Goal: Check status: Check status

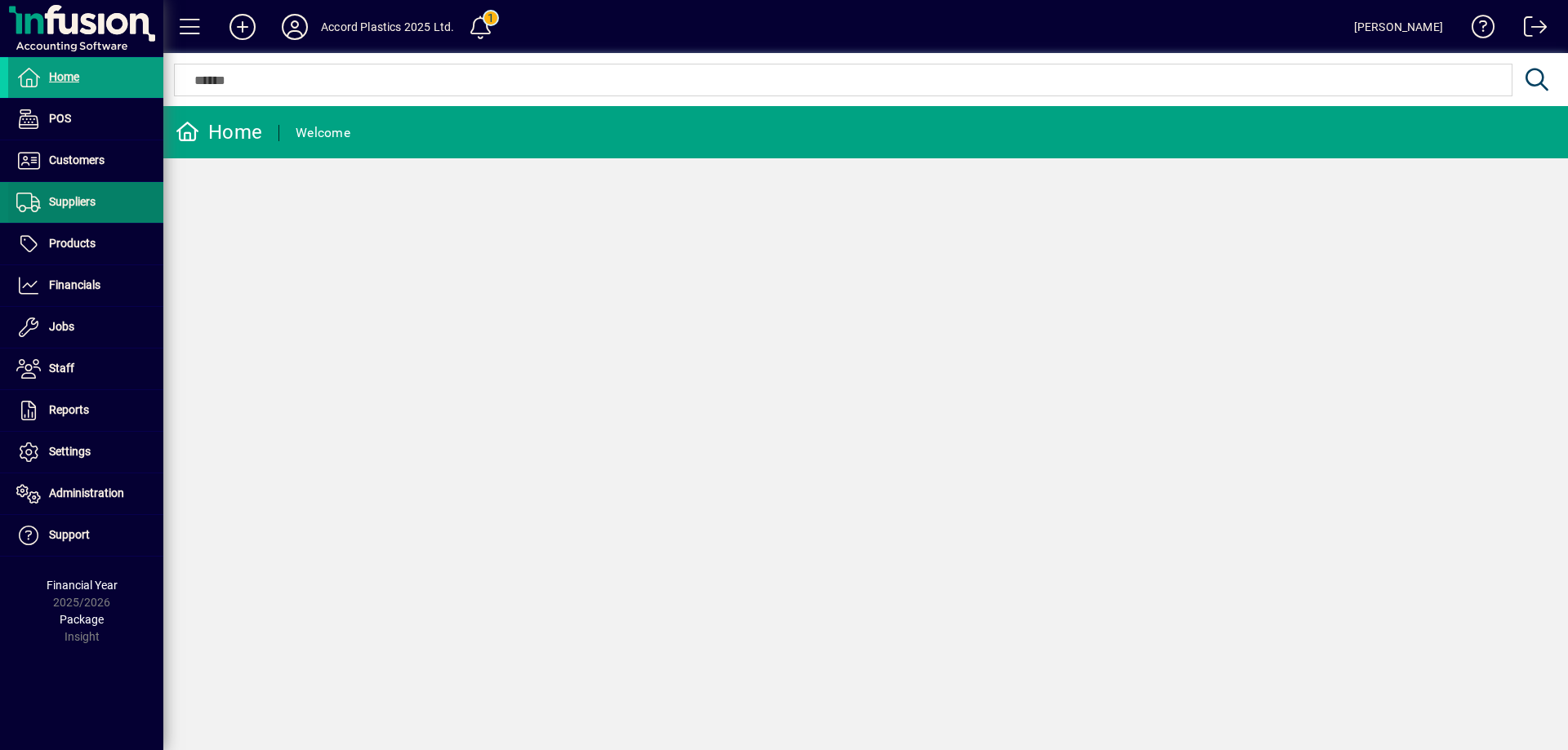
click at [125, 201] on span at bounding box center [86, 203] width 155 height 39
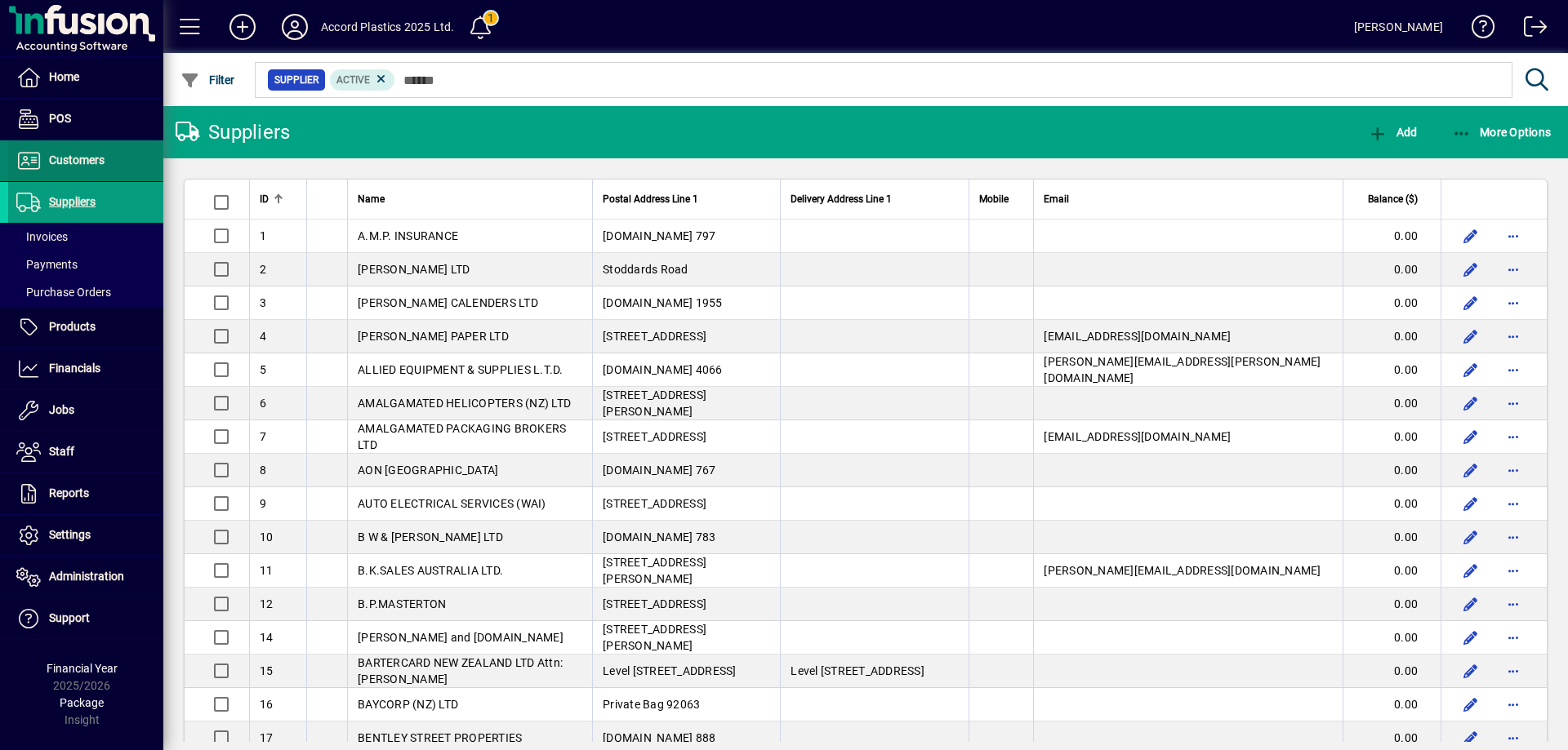
click at [134, 170] on span at bounding box center [86, 161] width 155 height 39
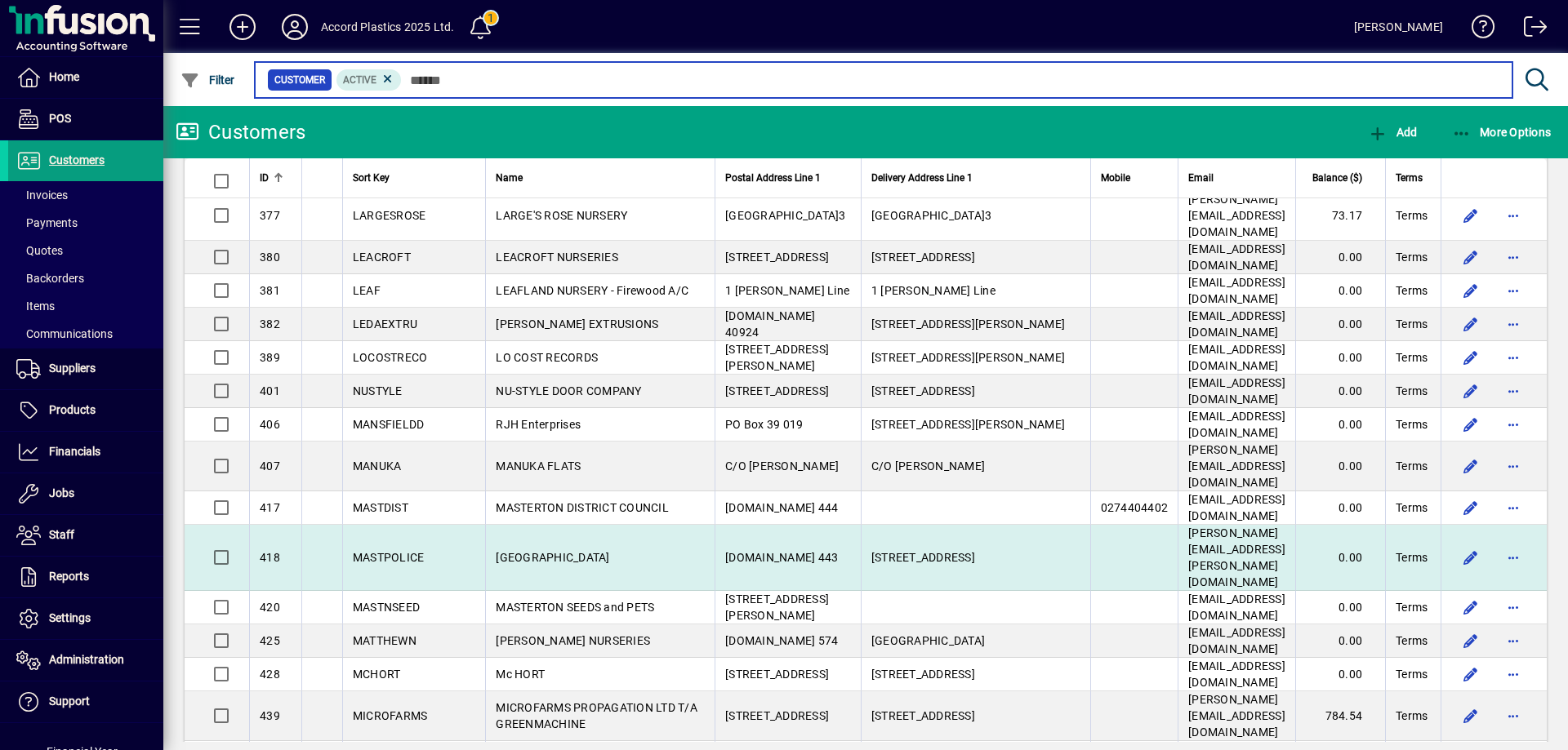
scroll to position [2890, 0]
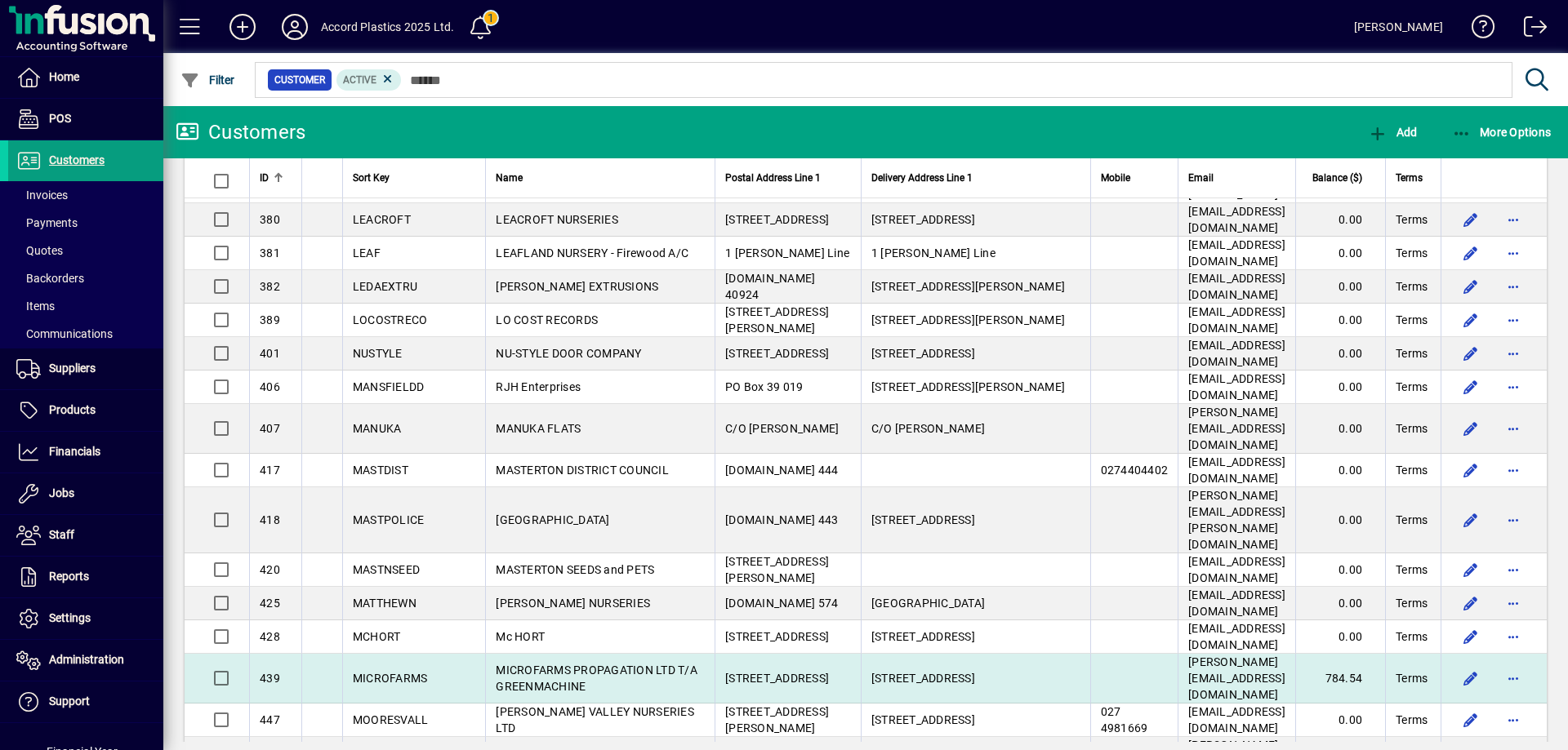
click at [568, 654] on td "MICROFARMS PROPAGATION LTD T/A GREENMACHINE" at bounding box center [599, 678] width 229 height 49
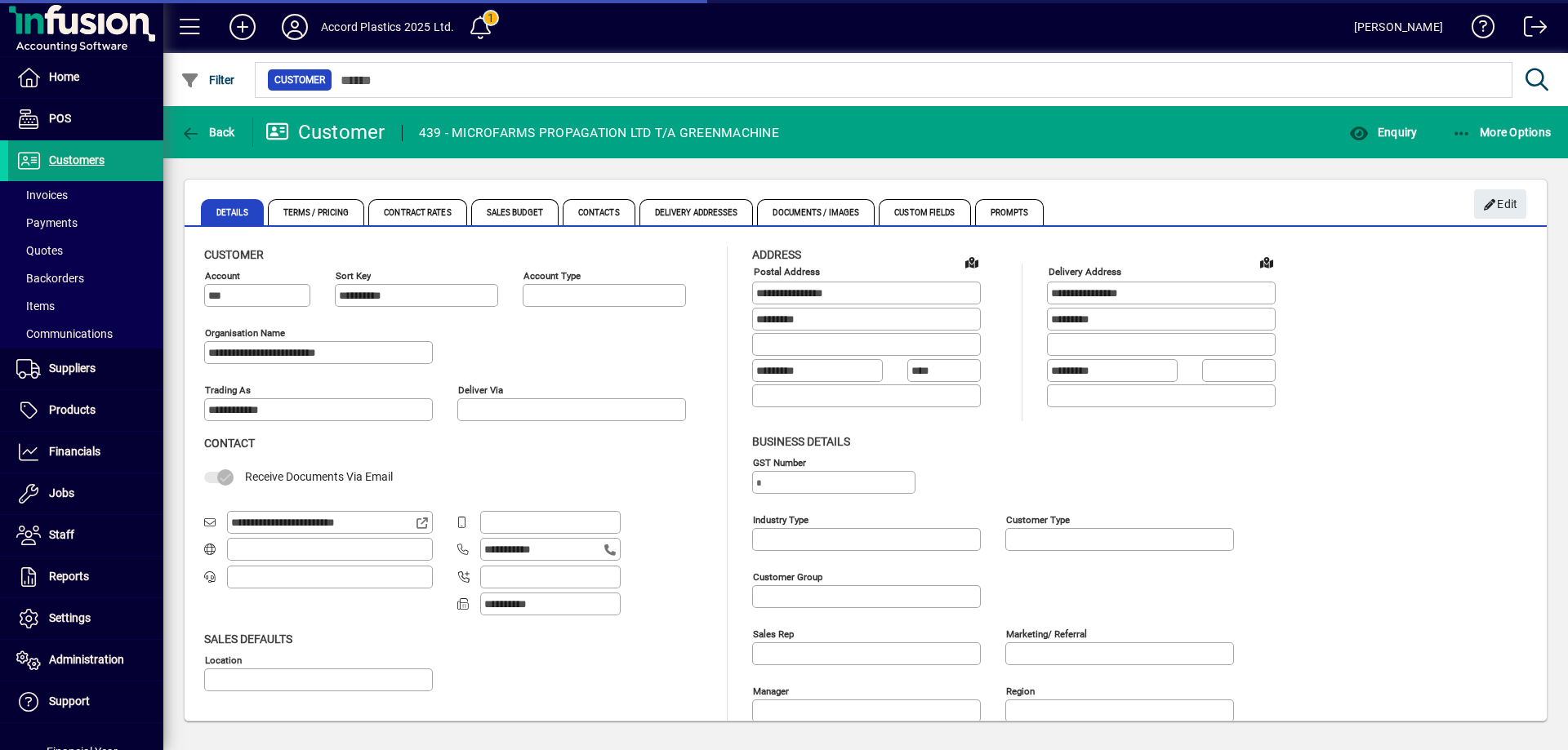
type input "**********"
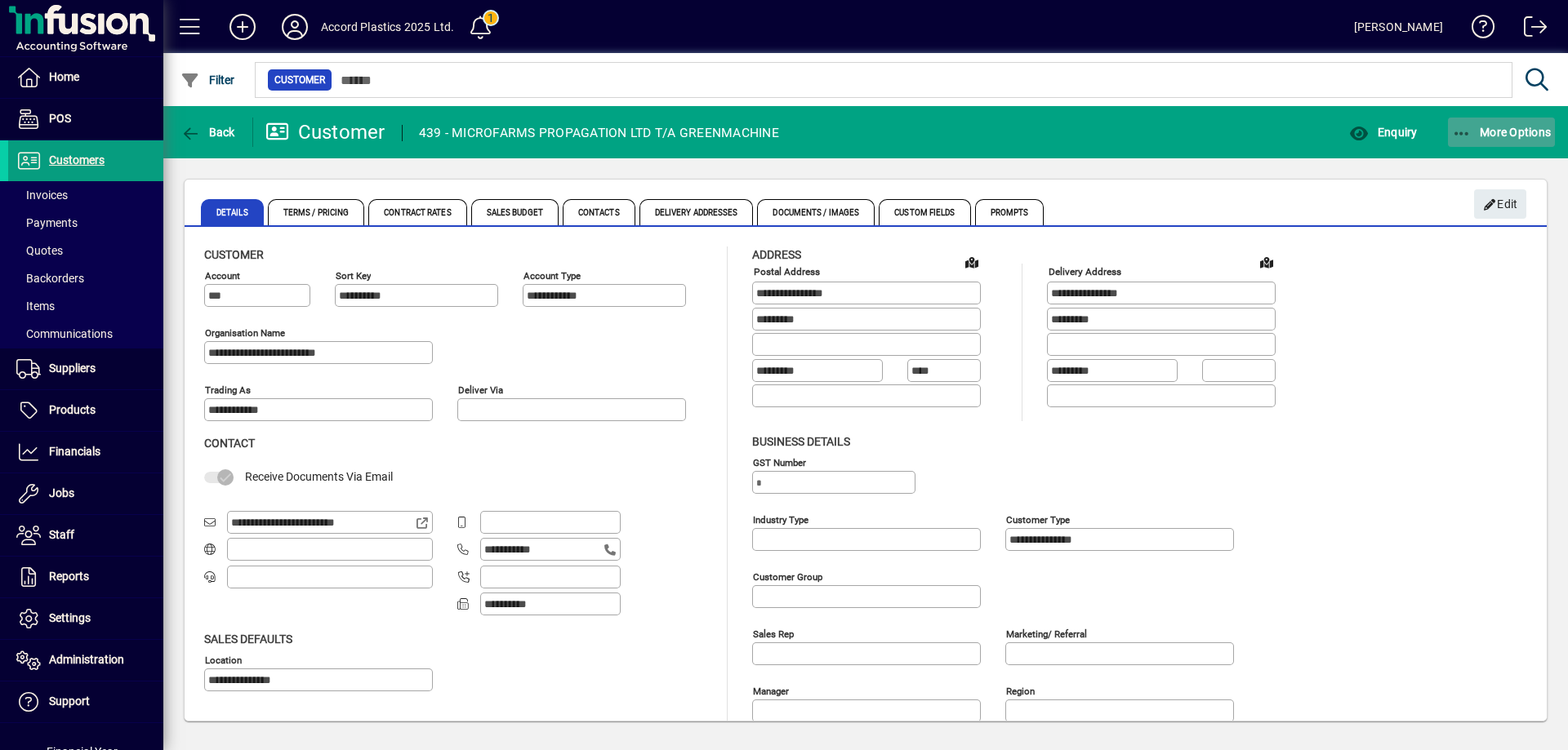
click at [1474, 140] on span "button" at bounding box center [1501, 132] width 107 height 39
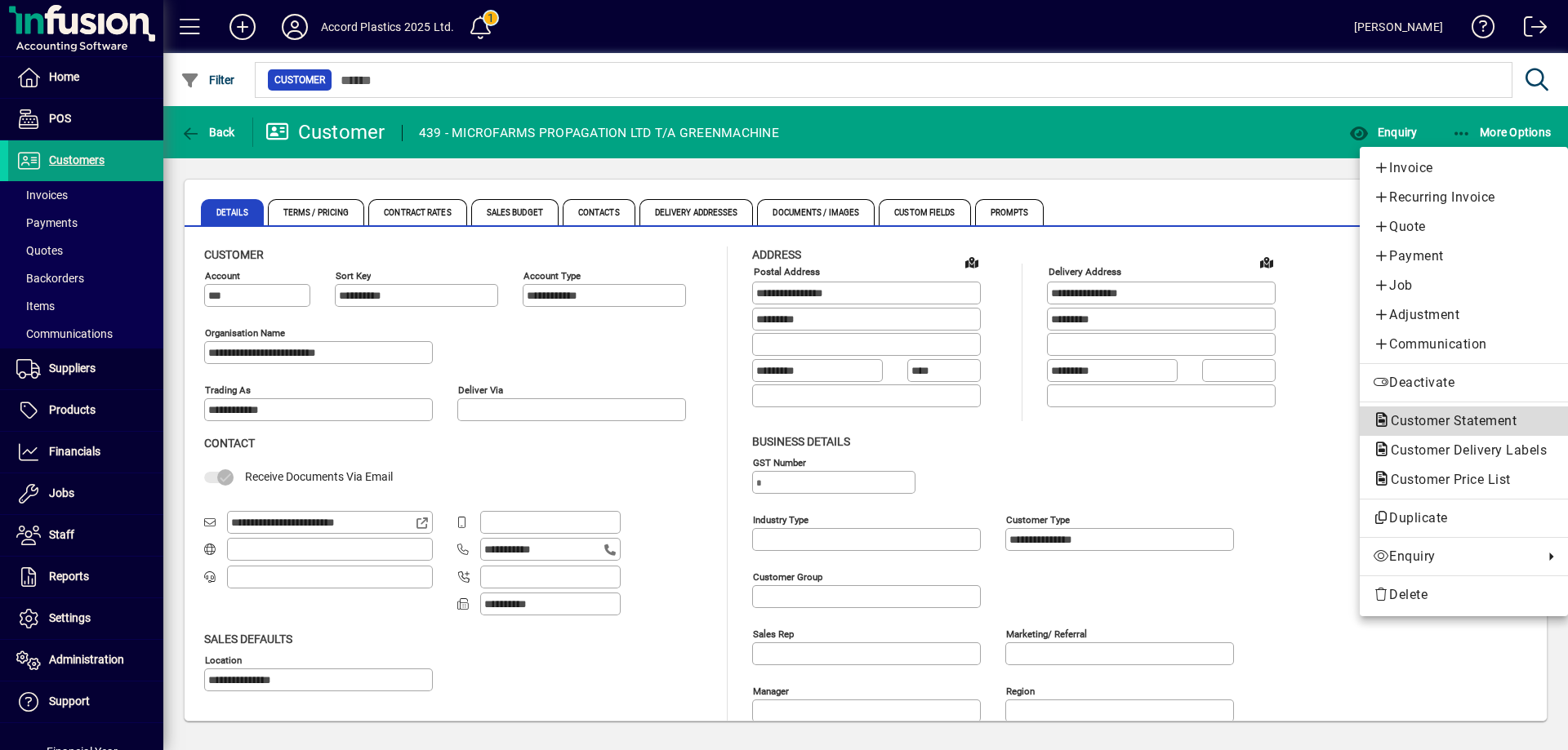
click at [1433, 425] on span "Customer Statement" at bounding box center [1449, 421] width 152 height 15
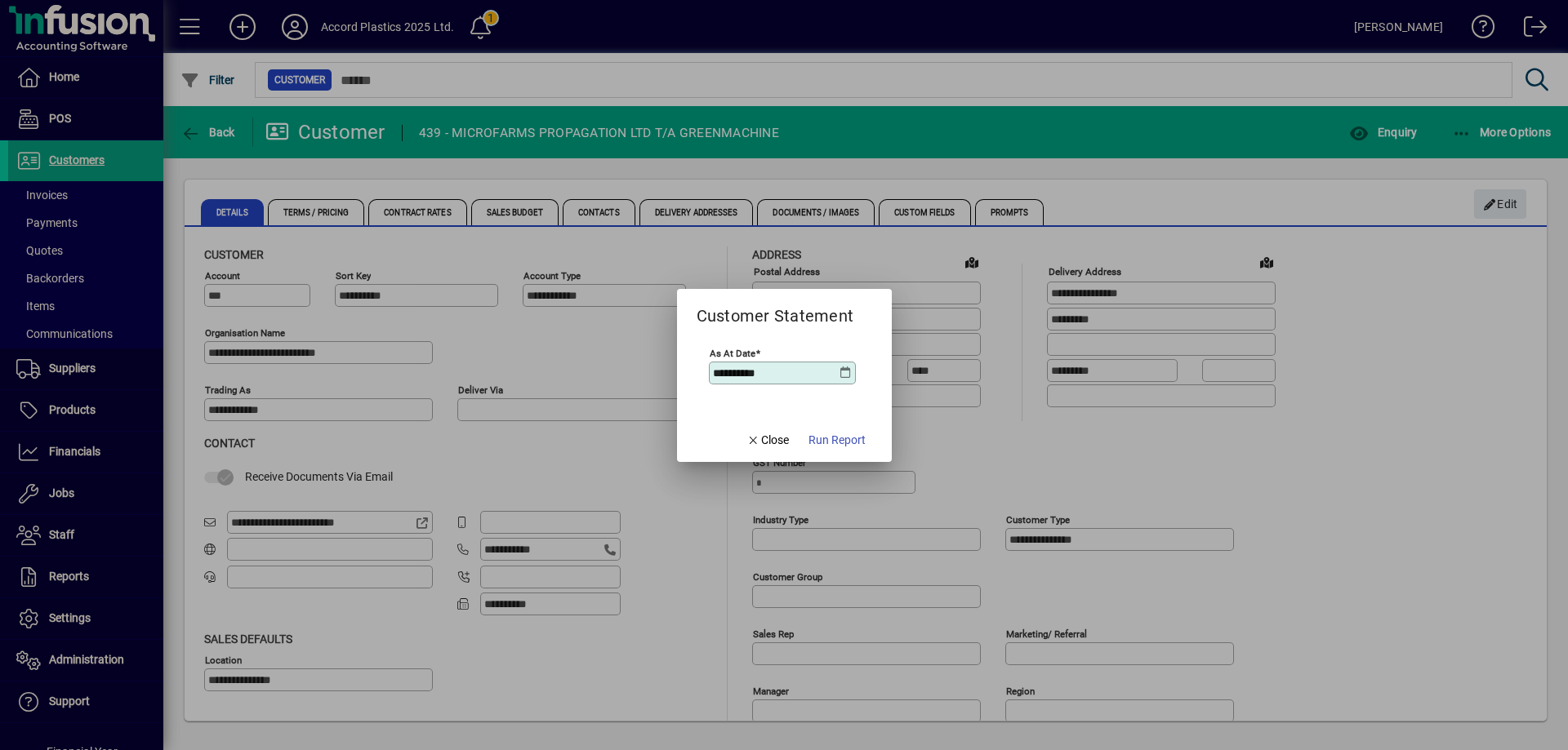
click at [845, 379] on div "**********" at bounding box center [782, 372] width 147 height 23
click at [843, 377] on icon at bounding box center [845, 372] width 13 height 13
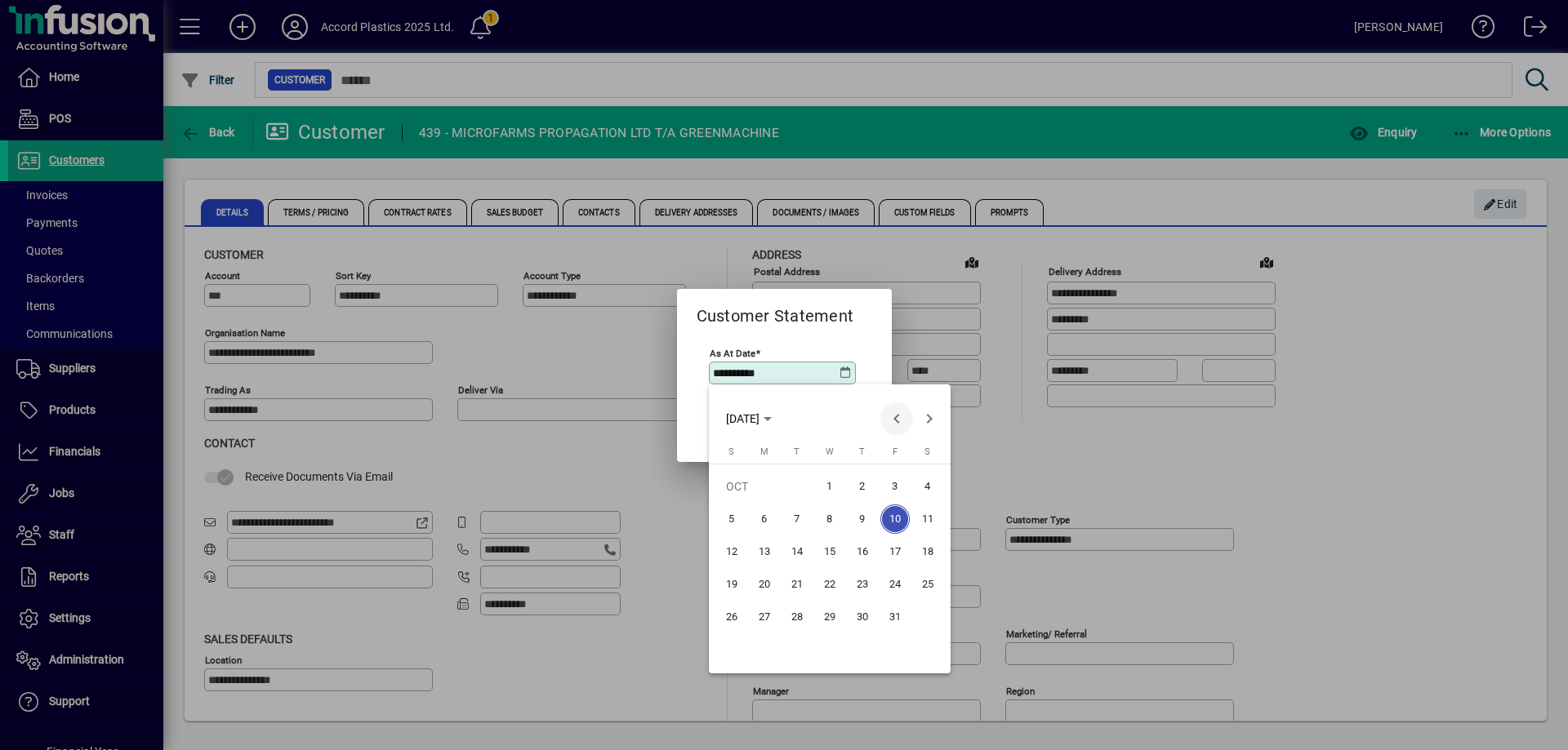
click at [895, 413] on span "Previous month" at bounding box center [896, 418] width 32 height 32
click at [796, 643] on span "30" at bounding box center [796, 649] width 29 height 29
type input "**********"
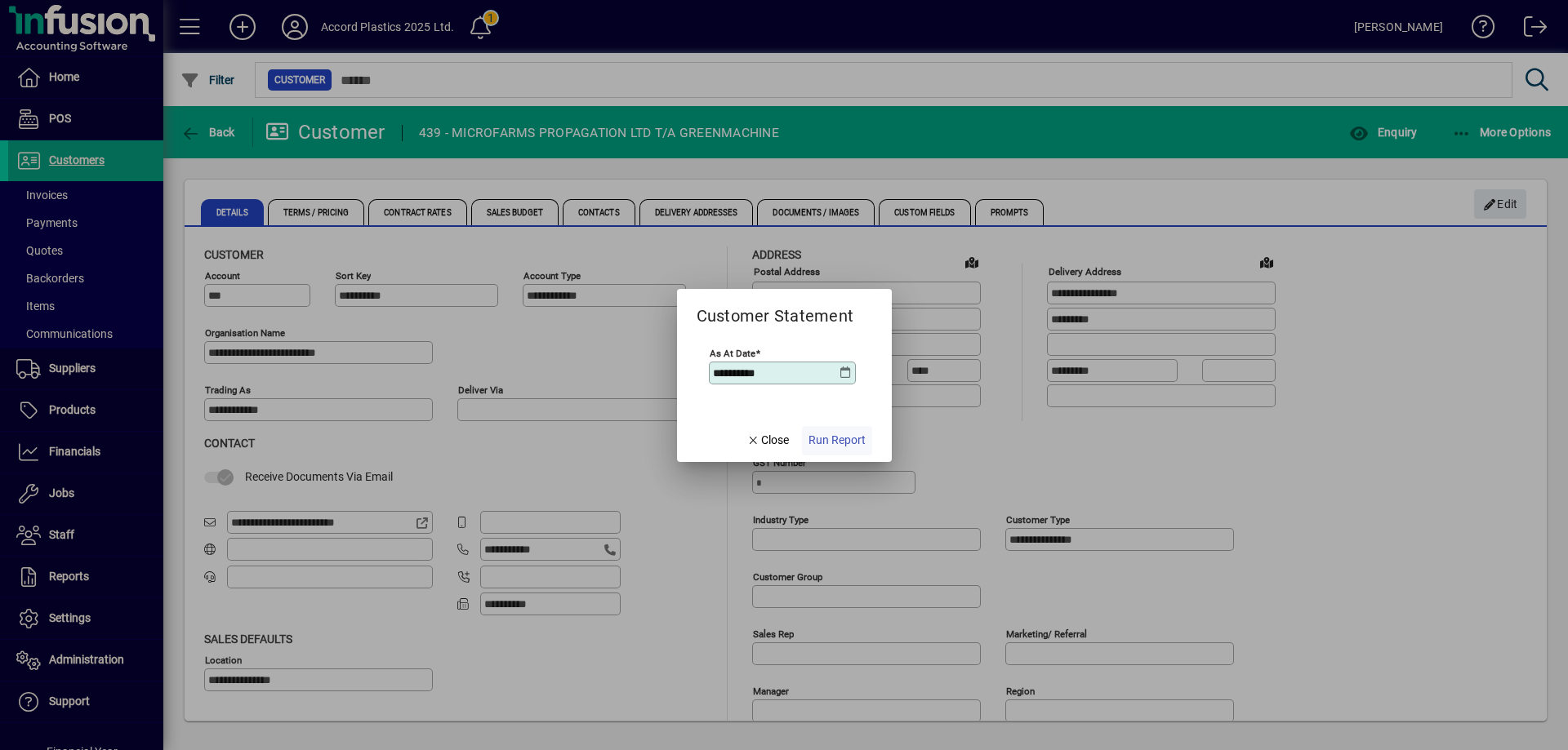
click at [835, 445] on span "Run Report" at bounding box center [836, 441] width 57 height 17
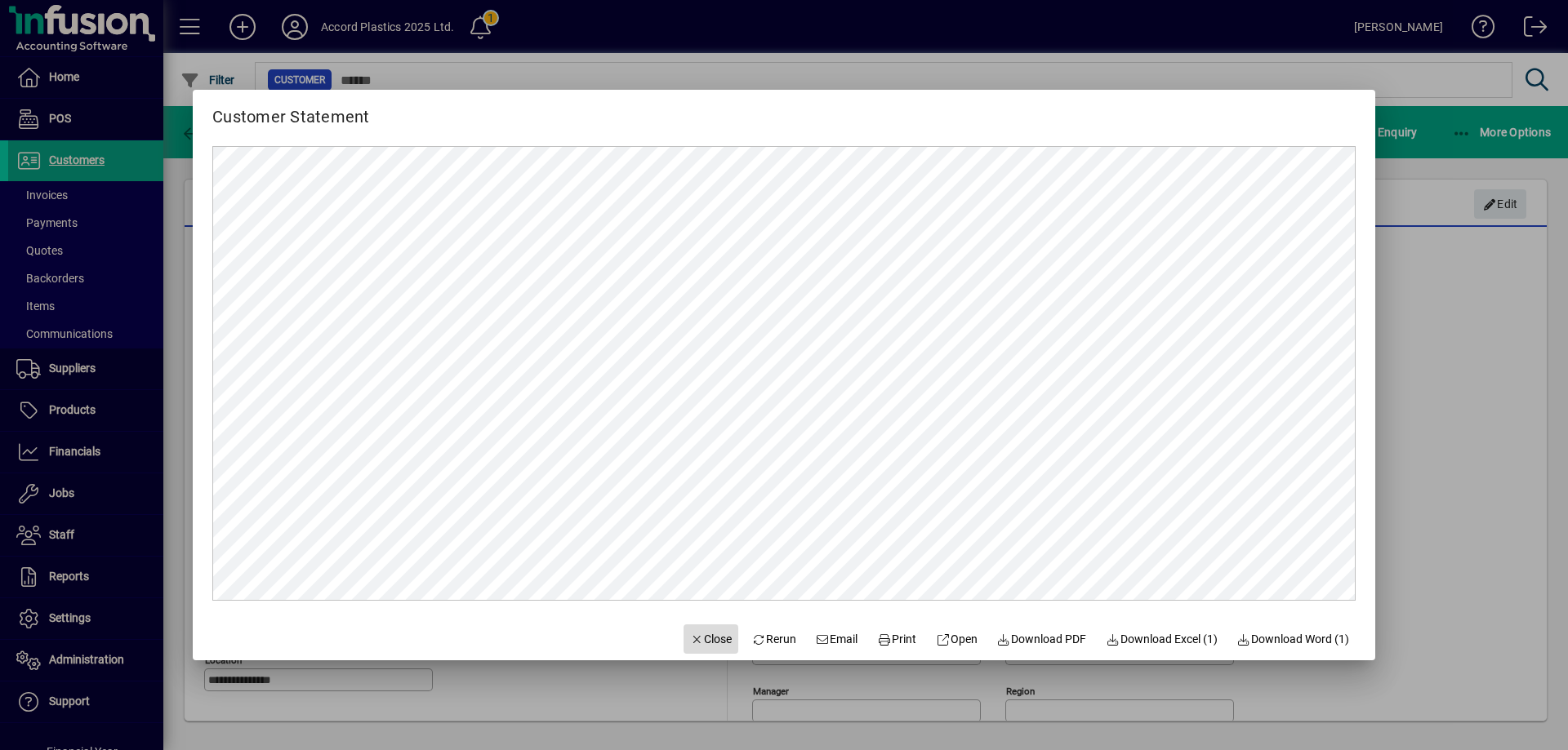
click at [702, 643] on span "Close" at bounding box center [711, 639] width 43 height 17
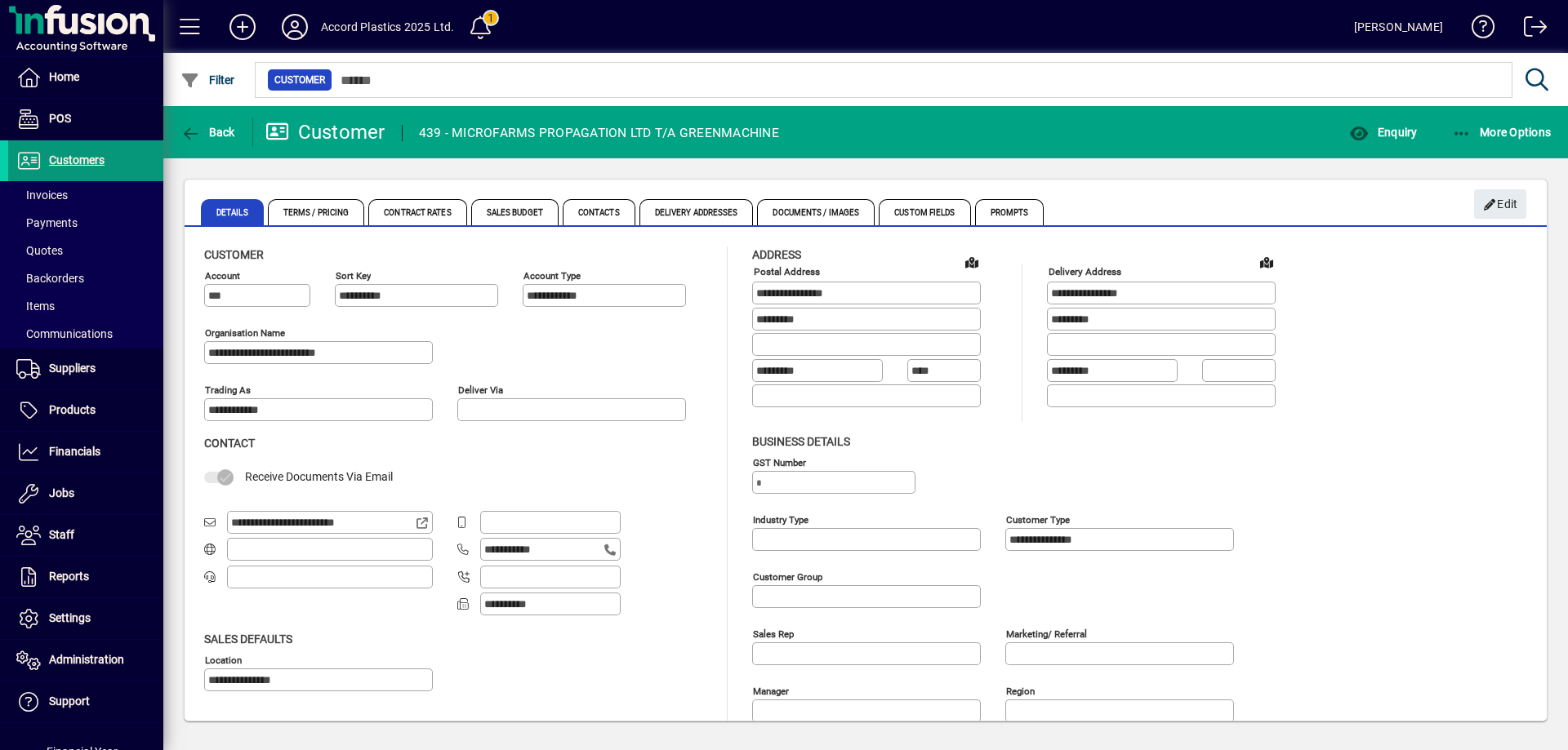
click at [65, 160] on span "Customers" at bounding box center [76, 159] width 55 height 13
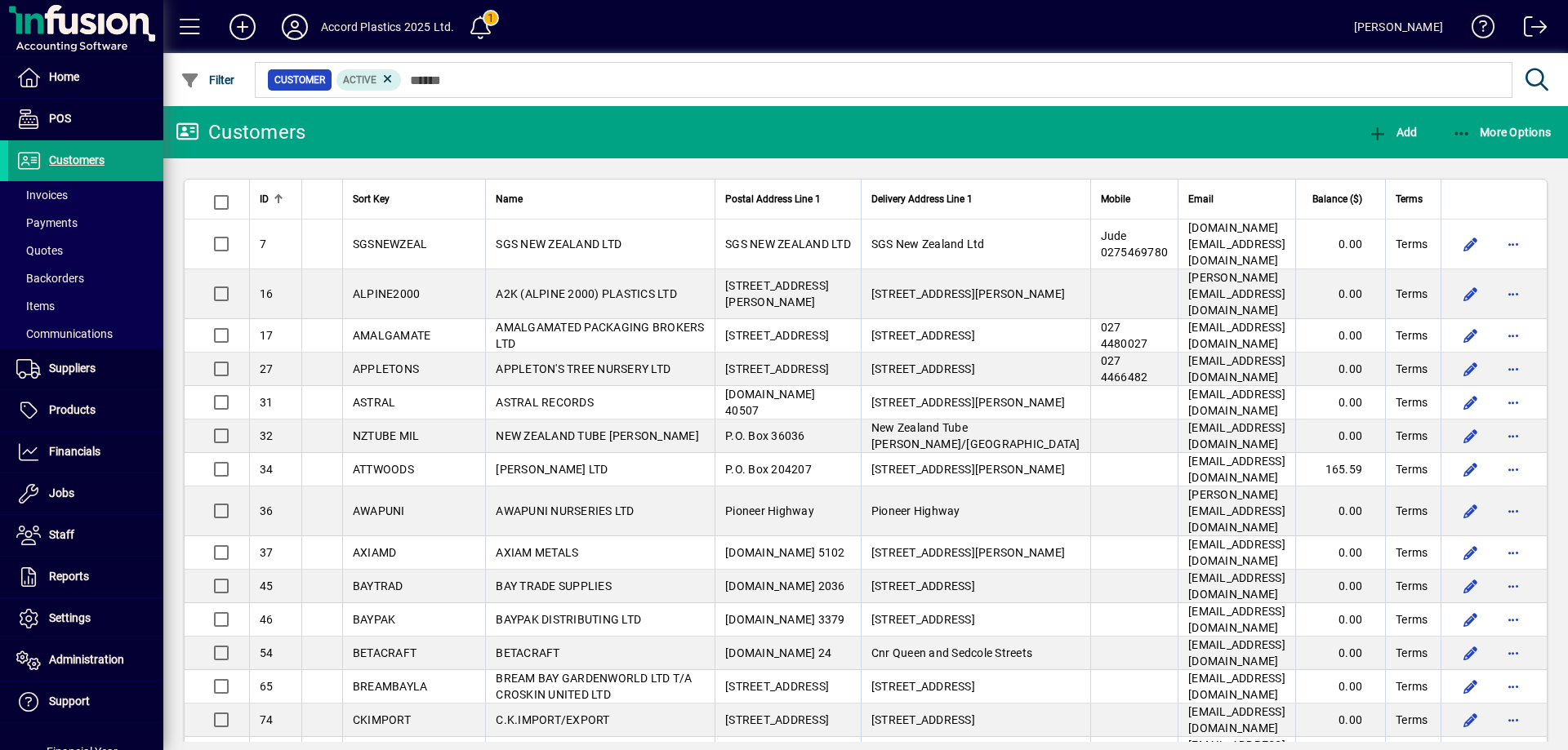
click at [1473, 21] on span at bounding box center [1477, 30] width 39 height 39
click at [1464, 132] on span "Customer Statements (2)" at bounding box center [1487, 132] width 148 height 26
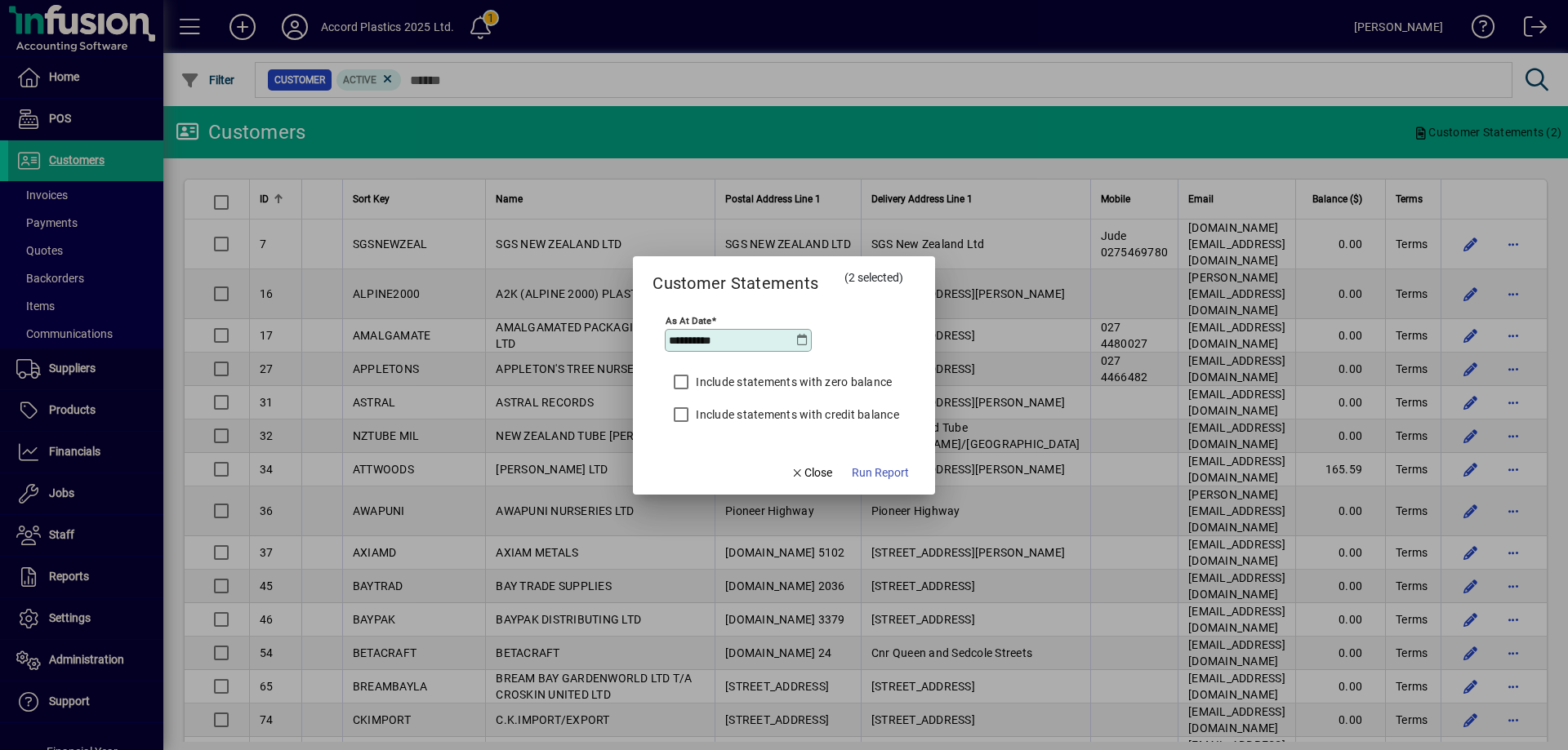
click at [807, 343] on icon at bounding box center [802, 340] width 13 height 13
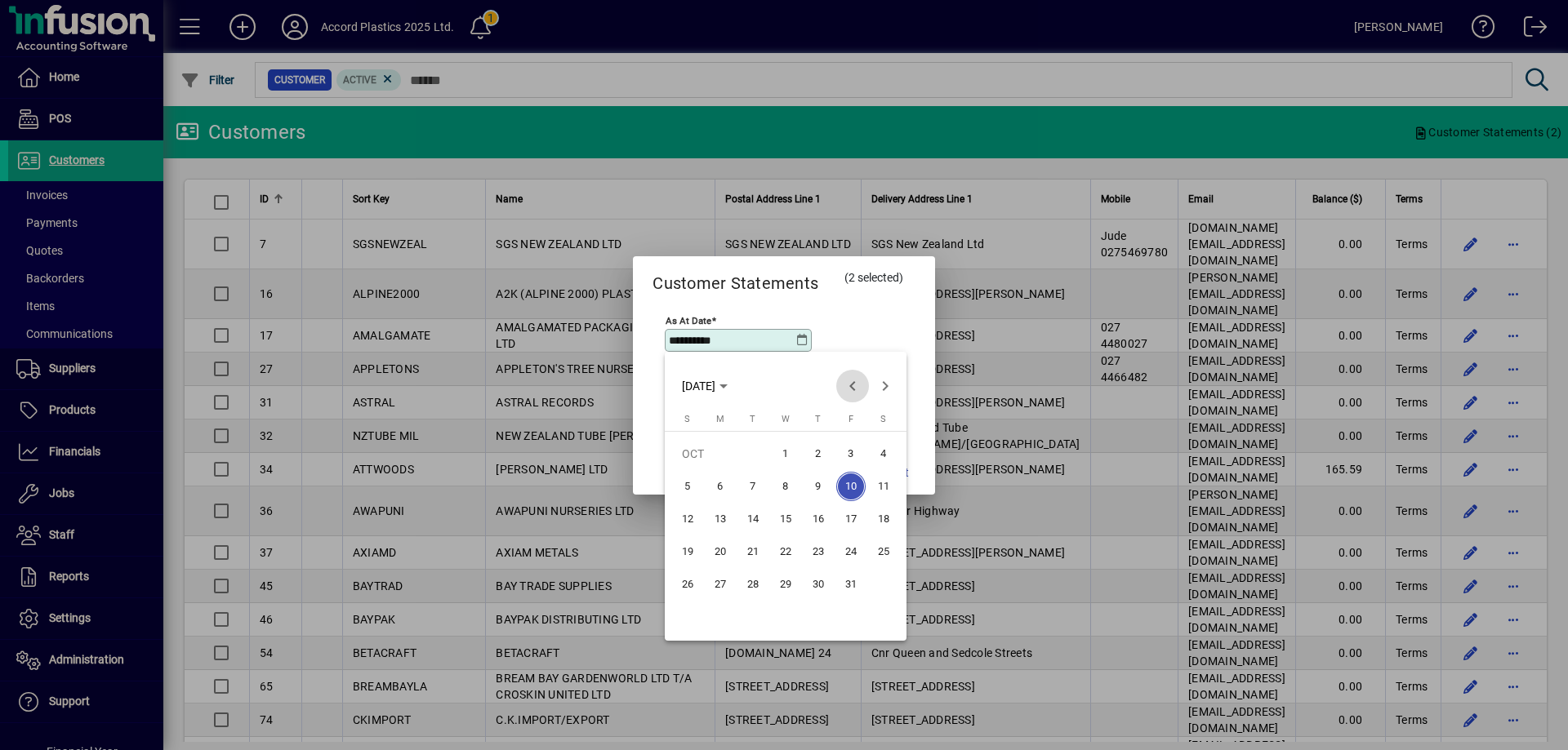
click at [847, 389] on span "Previous month" at bounding box center [853, 386] width 32 height 32
click at [759, 619] on span "30" at bounding box center [753, 617] width 29 height 29
type input "**********"
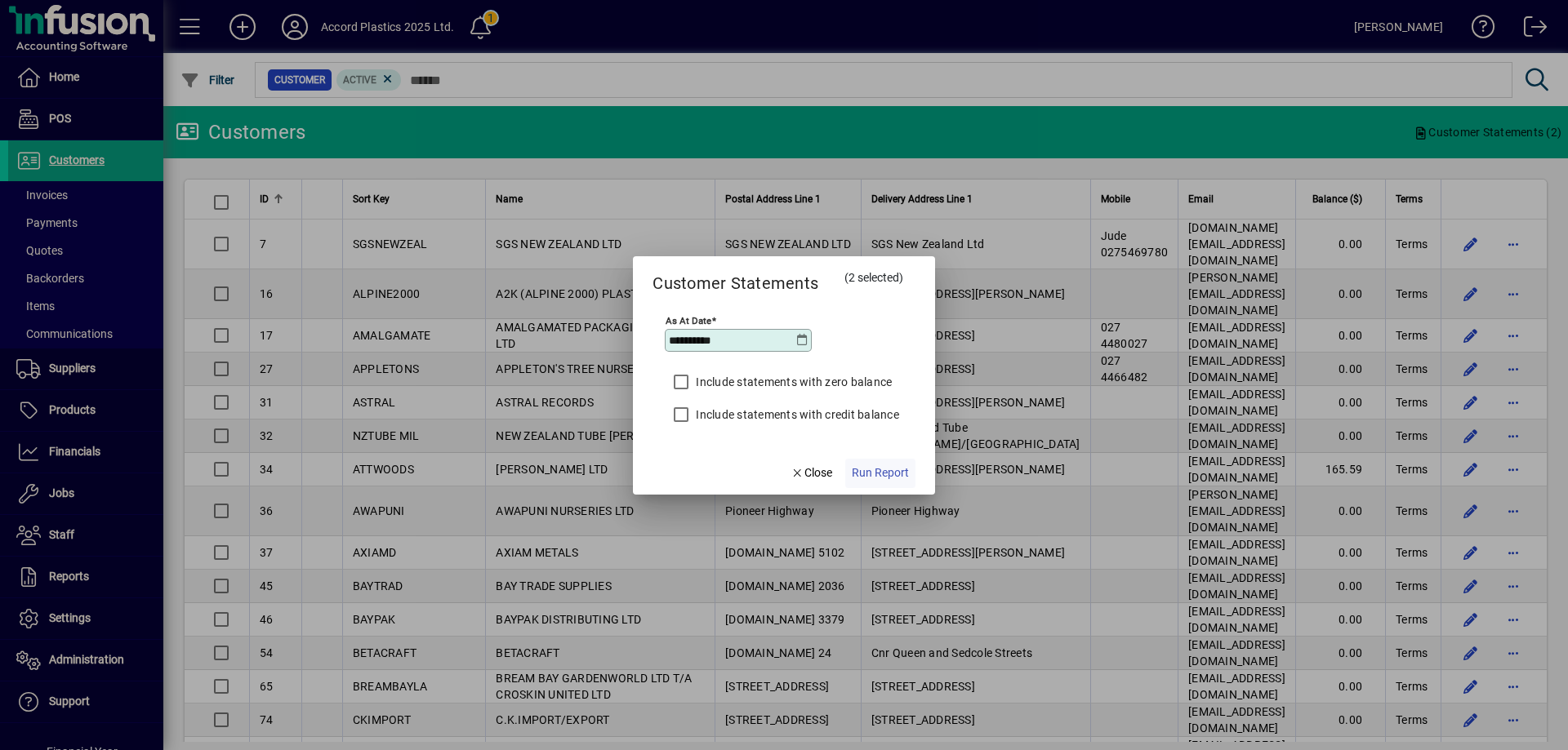
click at [872, 472] on span "Run Report" at bounding box center [880, 473] width 57 height 17
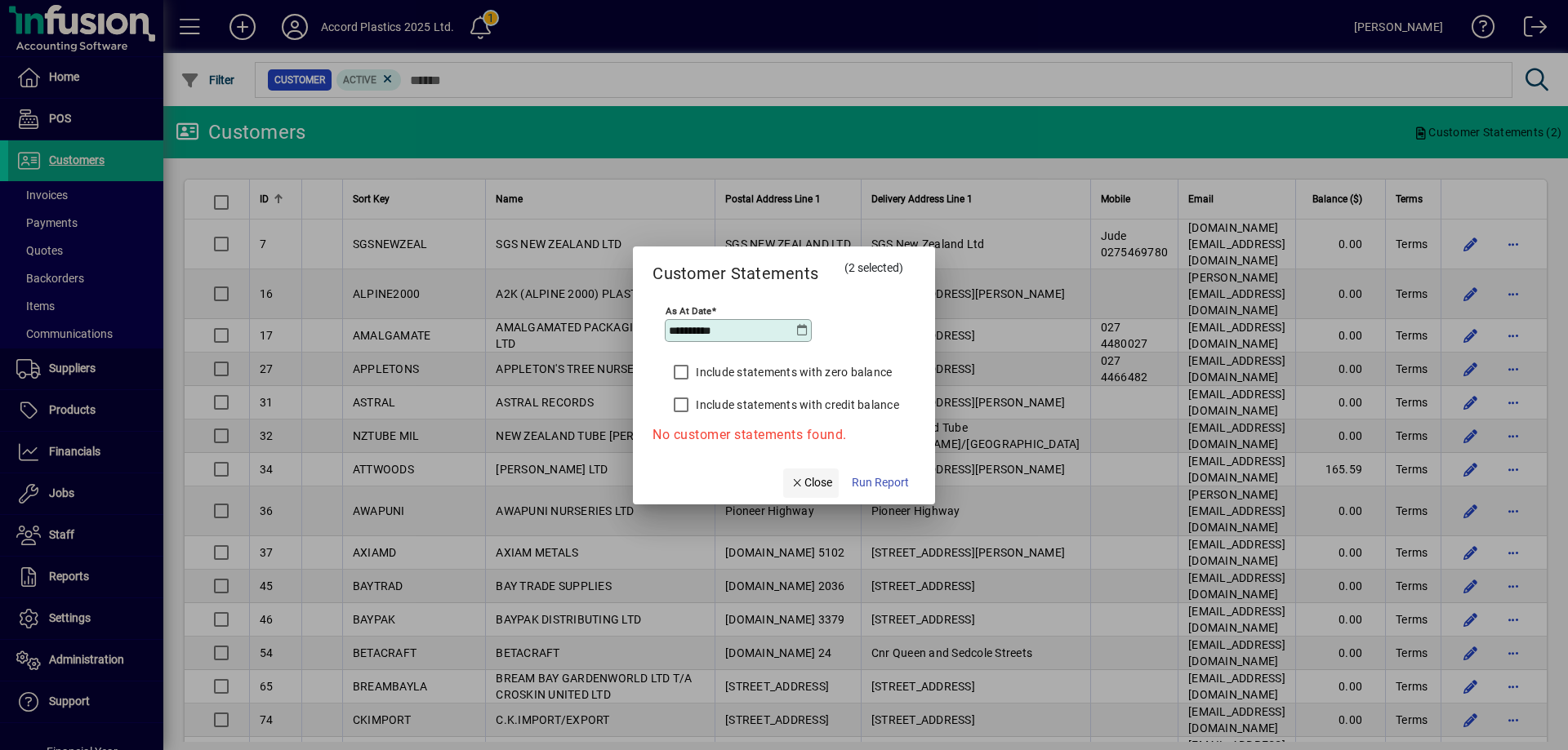
click at [818, 479] on span "Close" at bounding box center [811, 482] width 43 height 17
